Goal: Check status

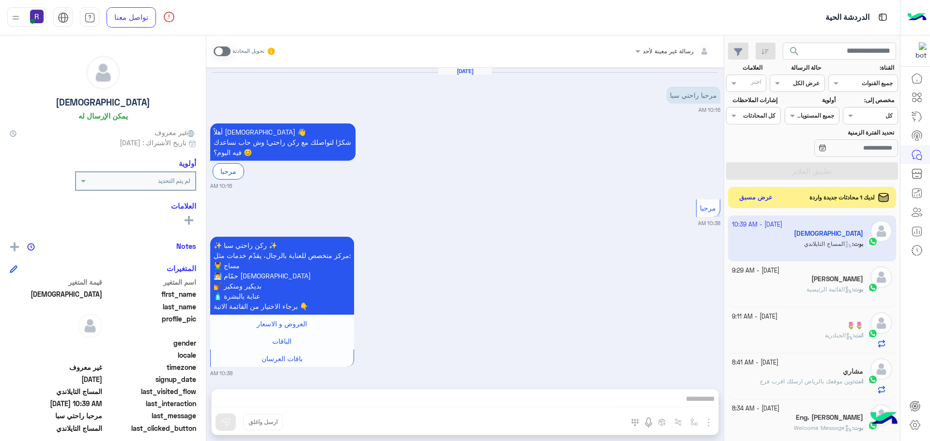
scroll to position [365, 0]
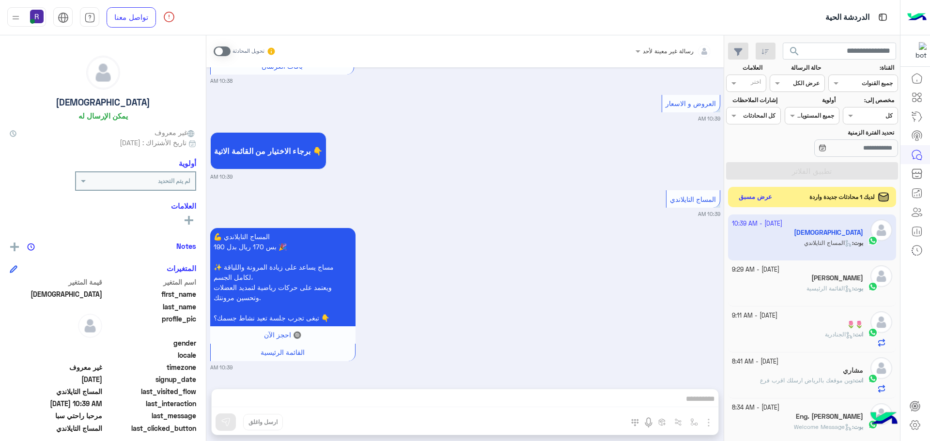
click at [753, 191] on button "عرض مسبق" at bounding box center [755, 197] width 41 height 13
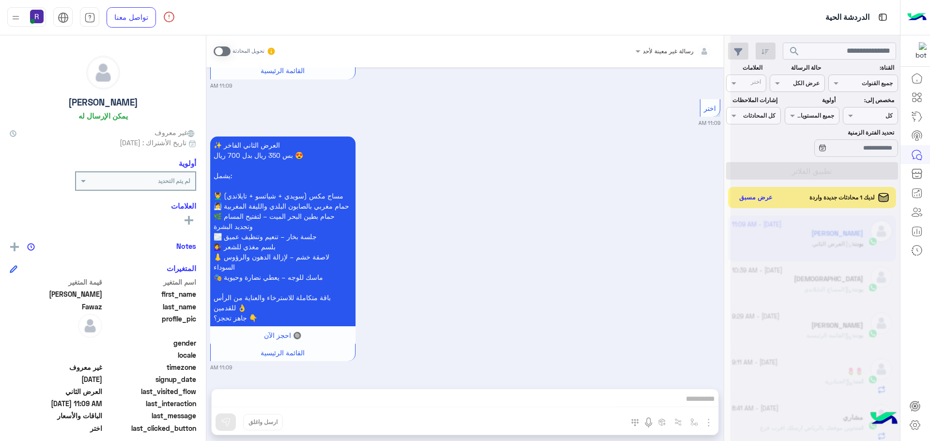
scroll to position [1169, 0]
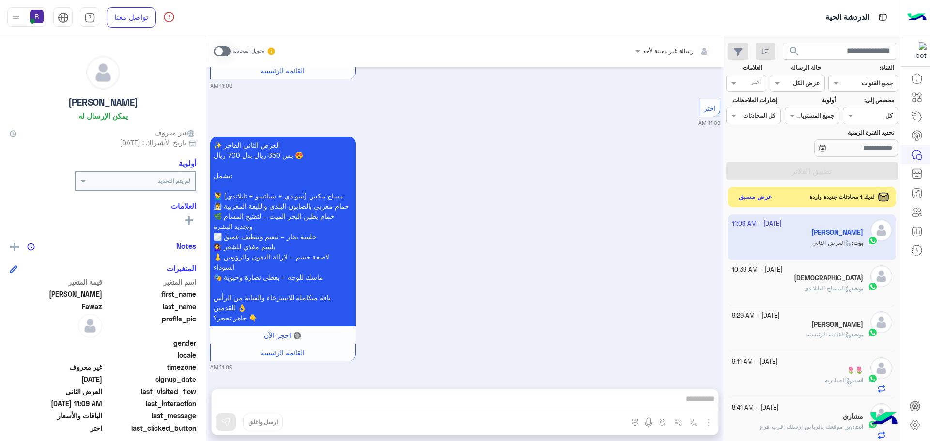
click at [748, 202] on button "عرض مسبق" at bounding box center [755, 197] width 41 height 13
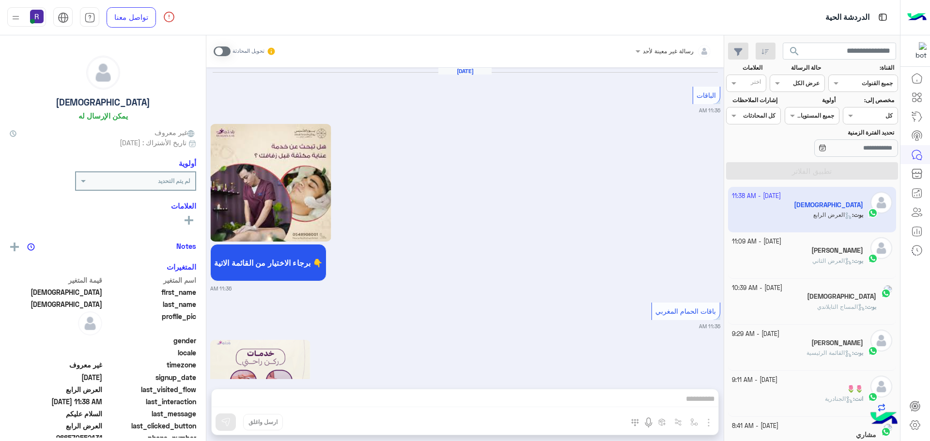
scroll to position [2082, 0]
